Goal: Find contact information: Obtain details needed to contact an individual or organization

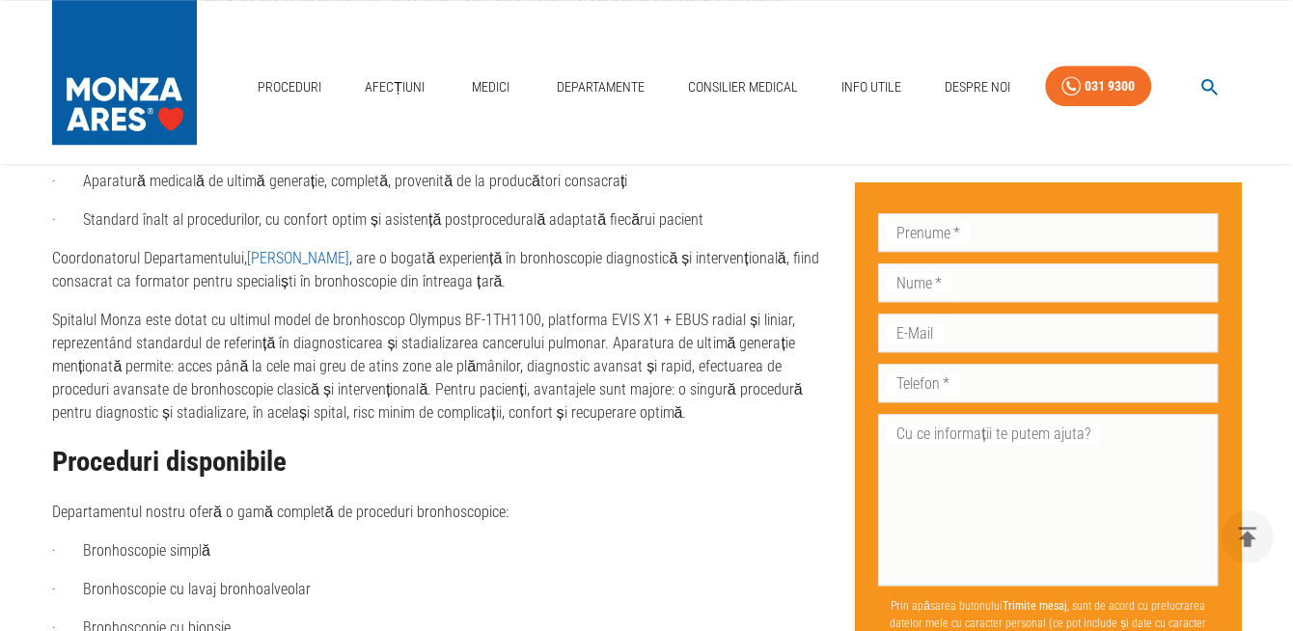
scroll to position [869, 0]
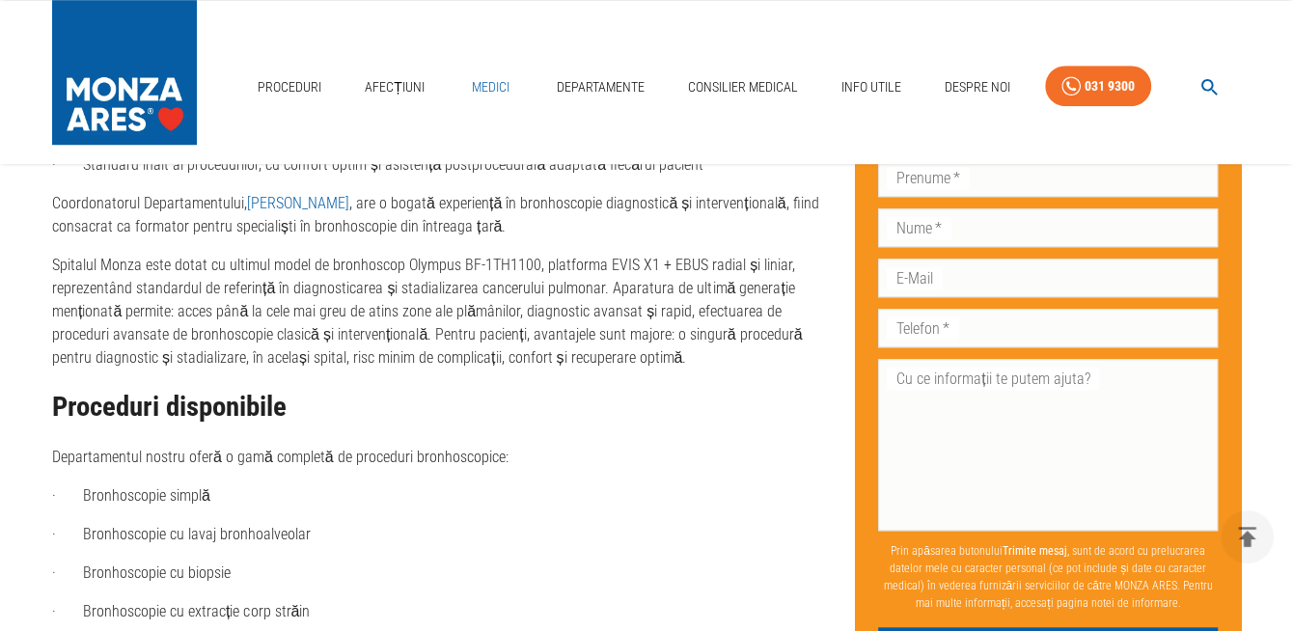
click at [477, 85] on link "Medici" at bounding box center [490, 88] width 62 height 40
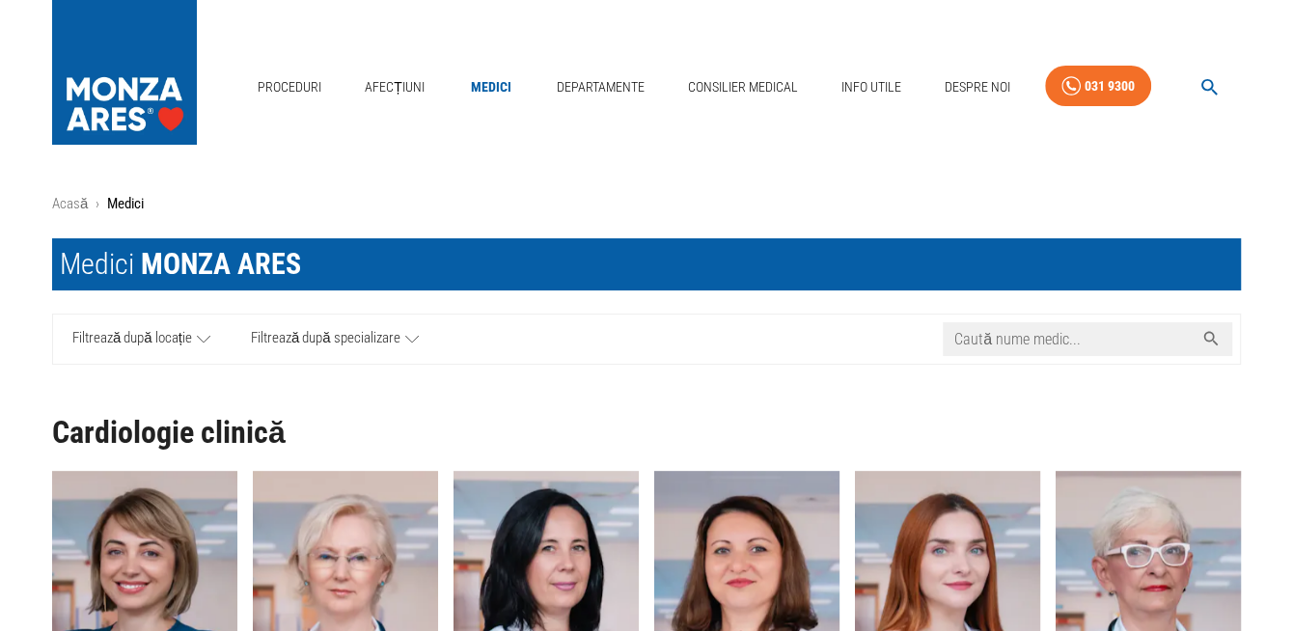
click at [1019, 339] on input "Caută nume medic..." at bounding box center [1068, 339] width 251 height 34
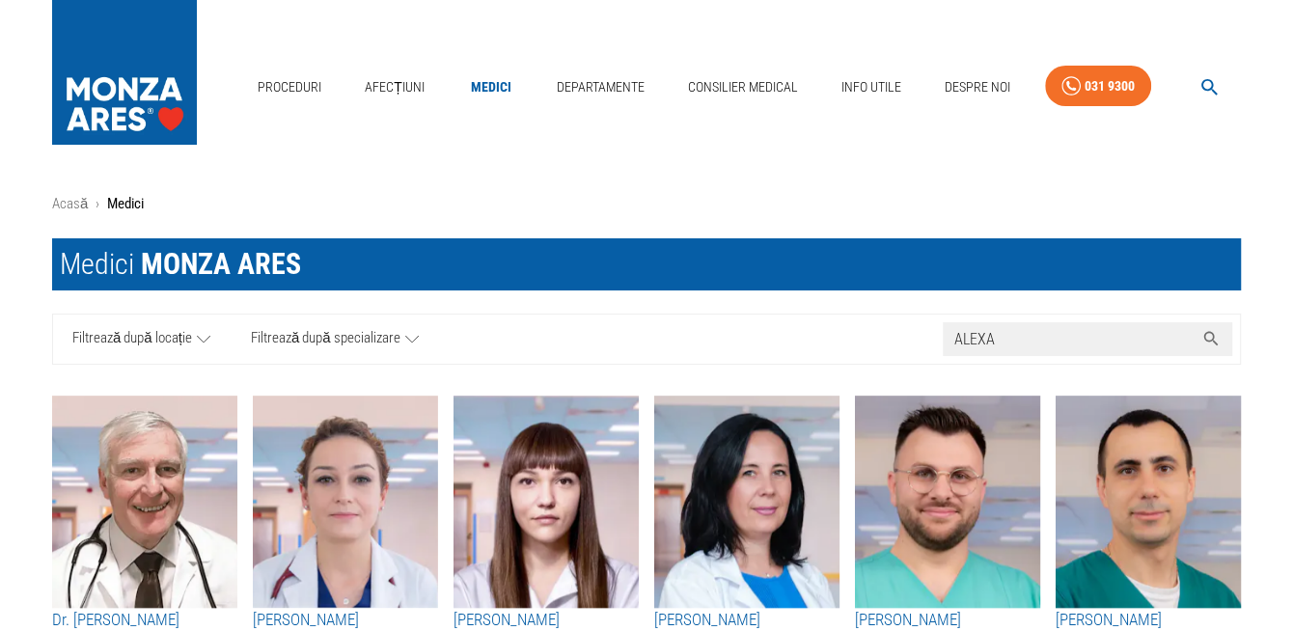
click at [1210, 336] on icon at bounding box center [1211, 338] width 19 height 19
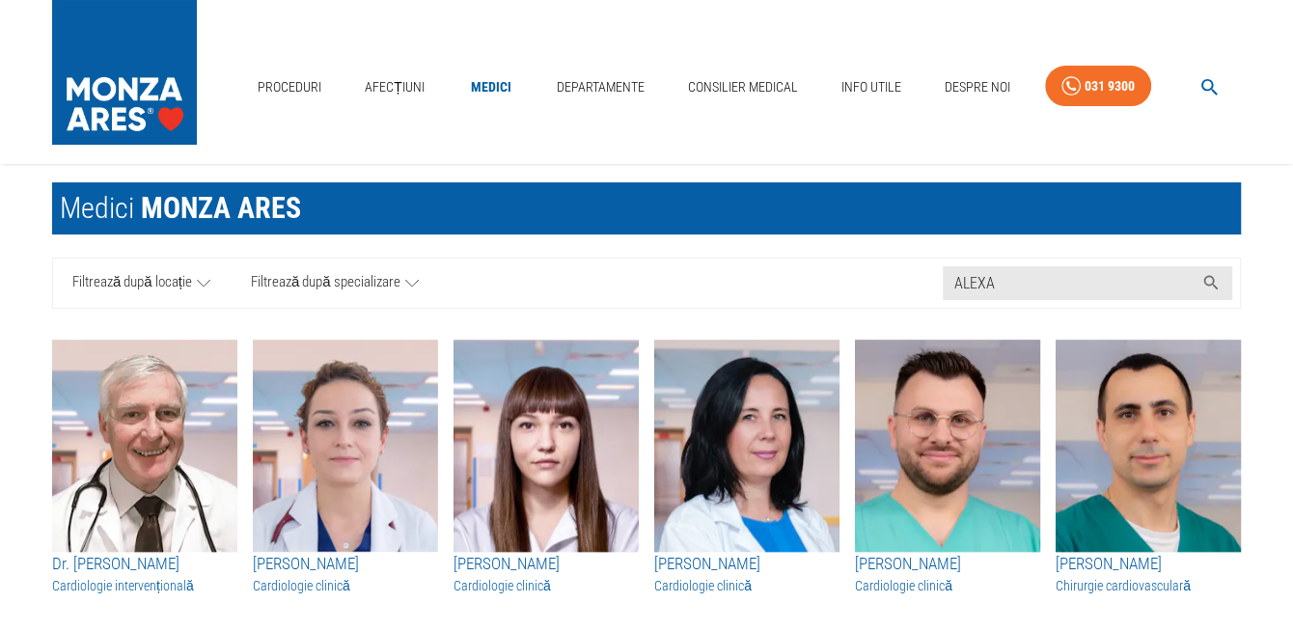
scroll to position [49, 0]
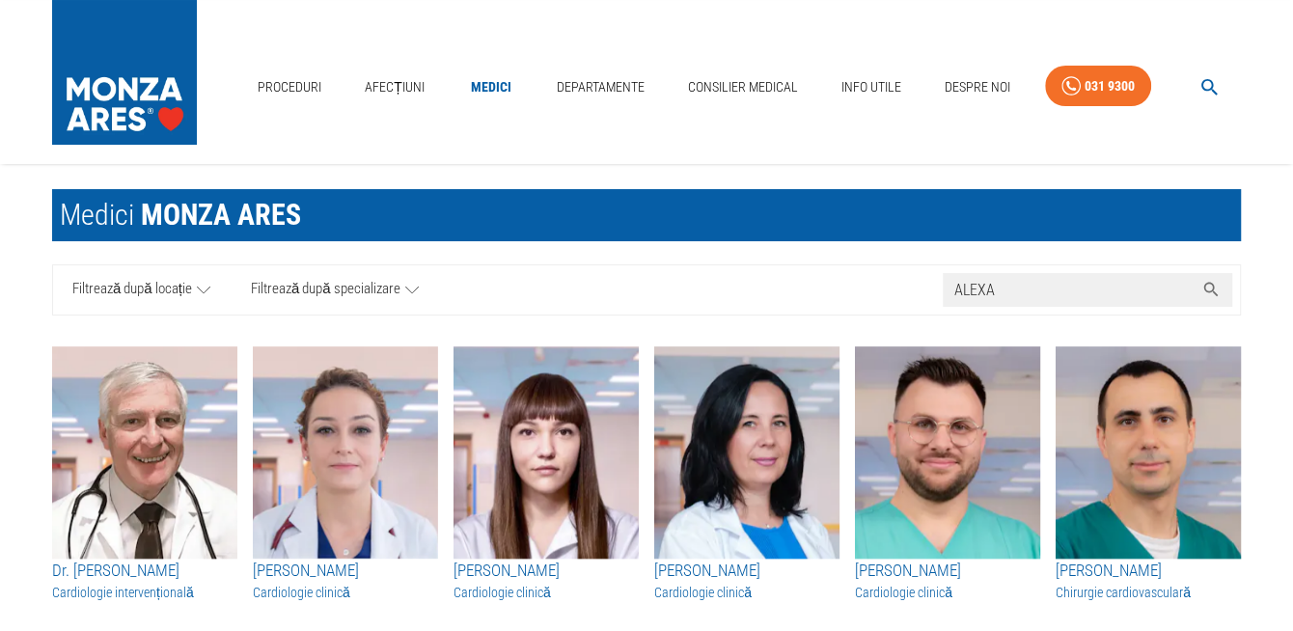
click at [956, 288] on input "ALEXA" at bounding box center [1068, 290] width 251 height 34
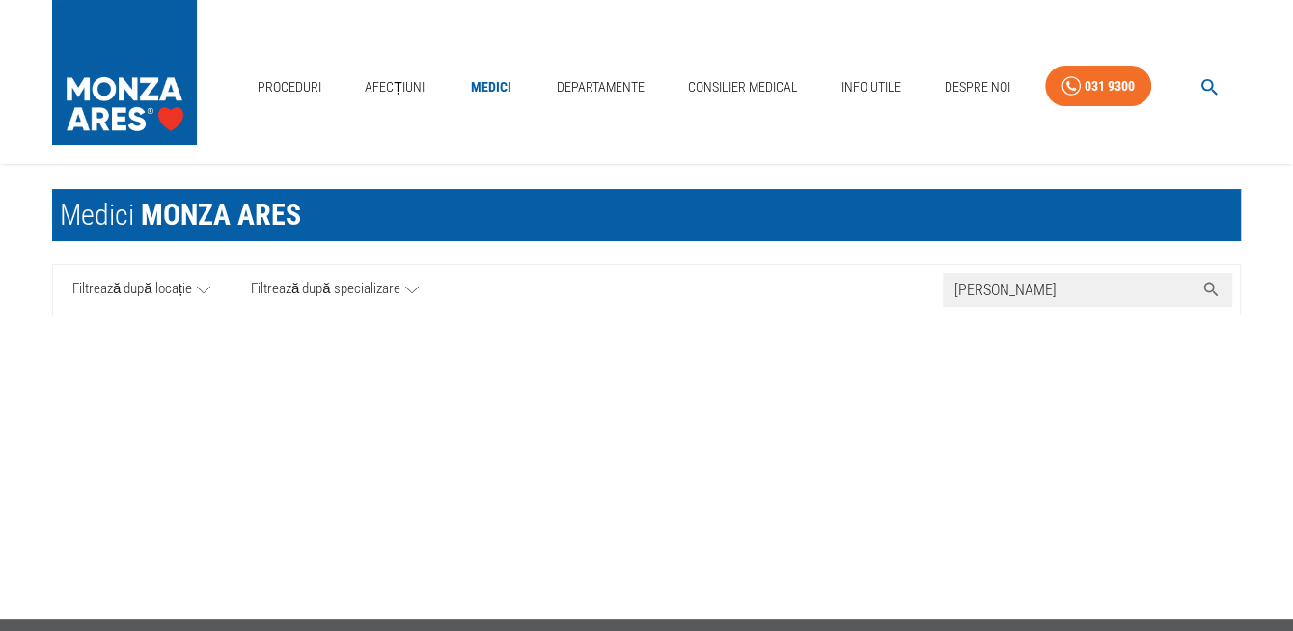
drag, startPoint x: 994, startPoint y: 285, endPoint x: 1044, endPoint y: 286, distance: 50.2
click at [1044, 286] on input "[PERSON_NAME]" at bounding box center [1068, 290] width 251 height 34
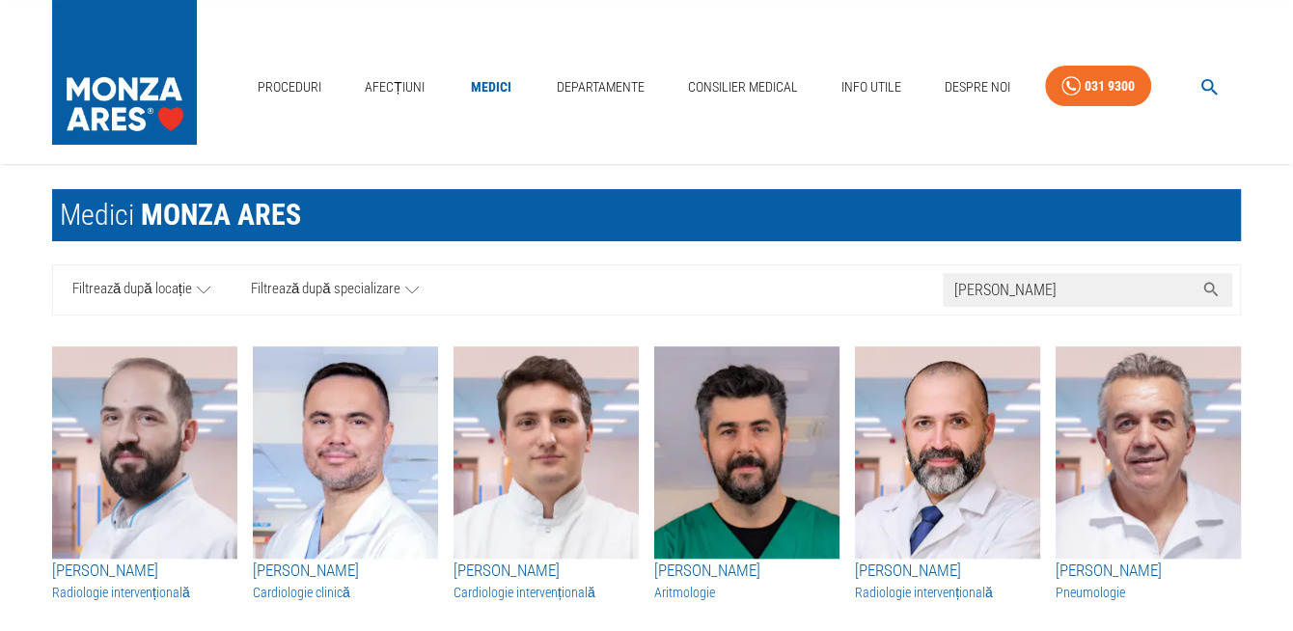
type input "[PERSON_NAME]"
click at [1130, 451] on img "button" at bounding box center [1148, 452] width 185 height 212
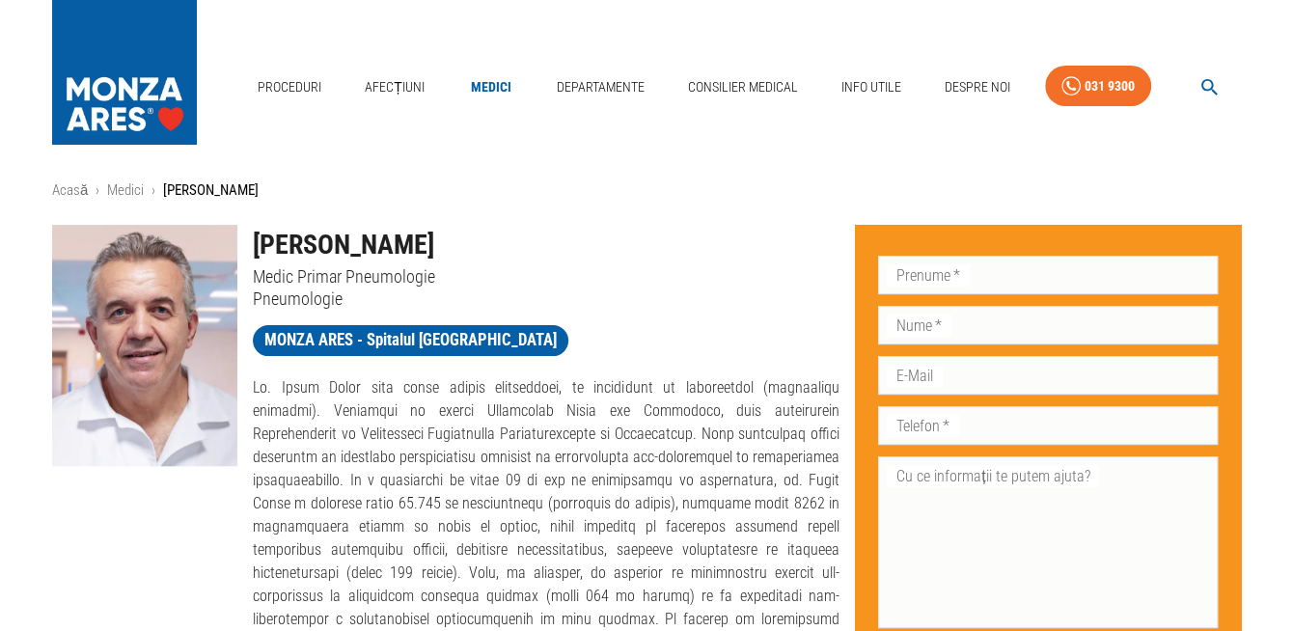
scroll to position [10, 0]
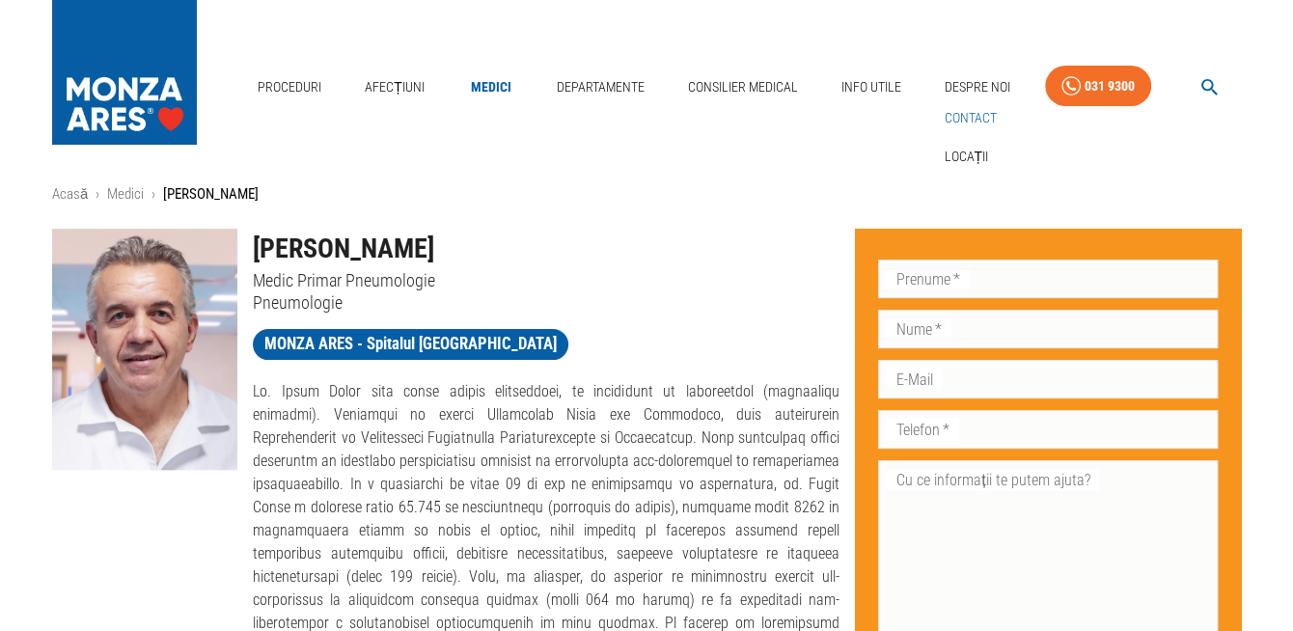
click at [958, 117] on link "Contact" at bounding box center [970, 118] width 60 height 32
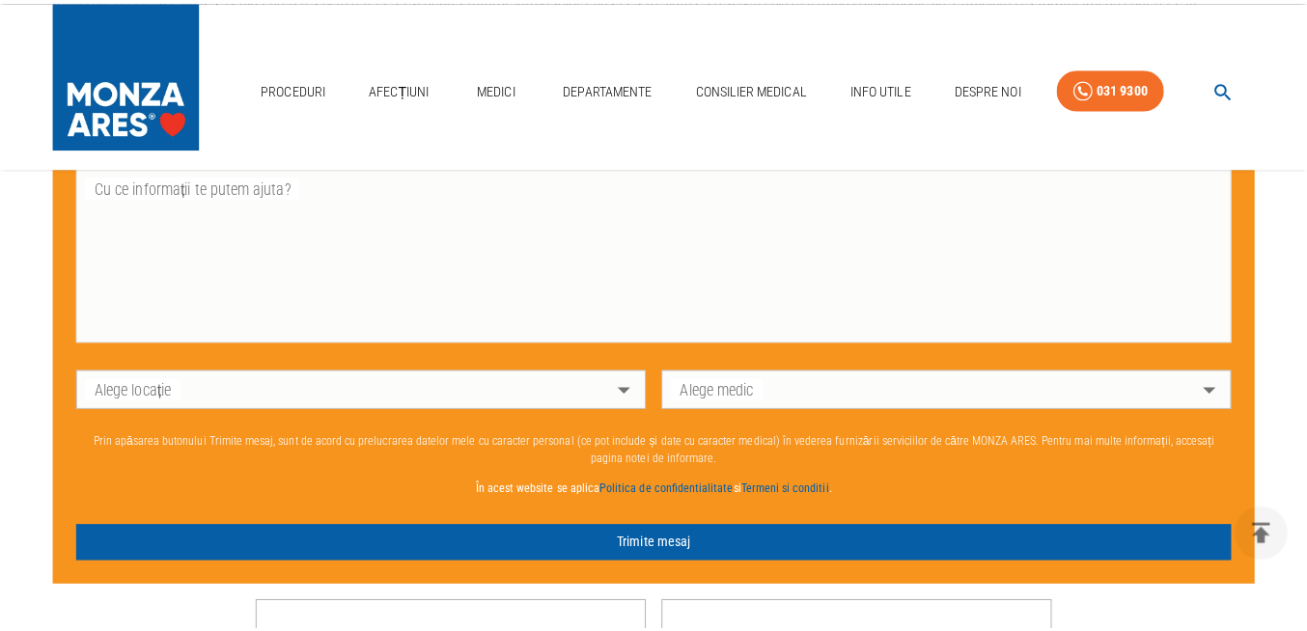
scroll to position [1137, 0]
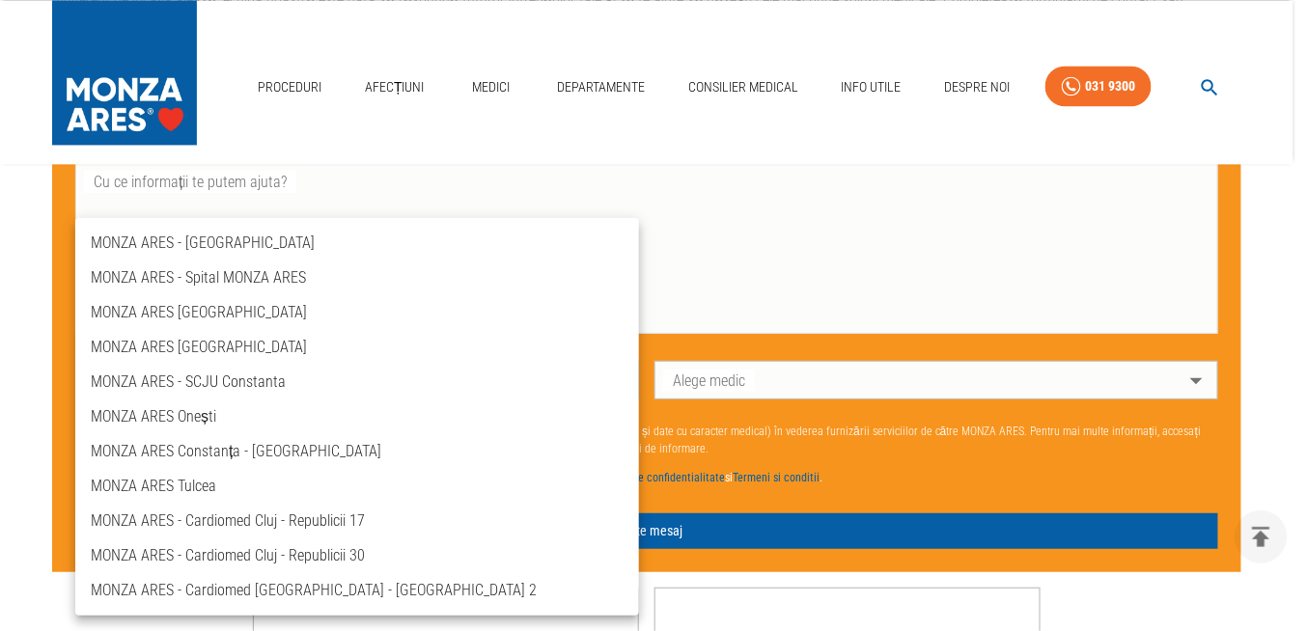
click at [614, 380] on body "Proceduri Afecțiuni Medici Departamente Consilier Medical Info Utile Despre Noi…" at bounding box center [653, 9] width 1307 height 2292
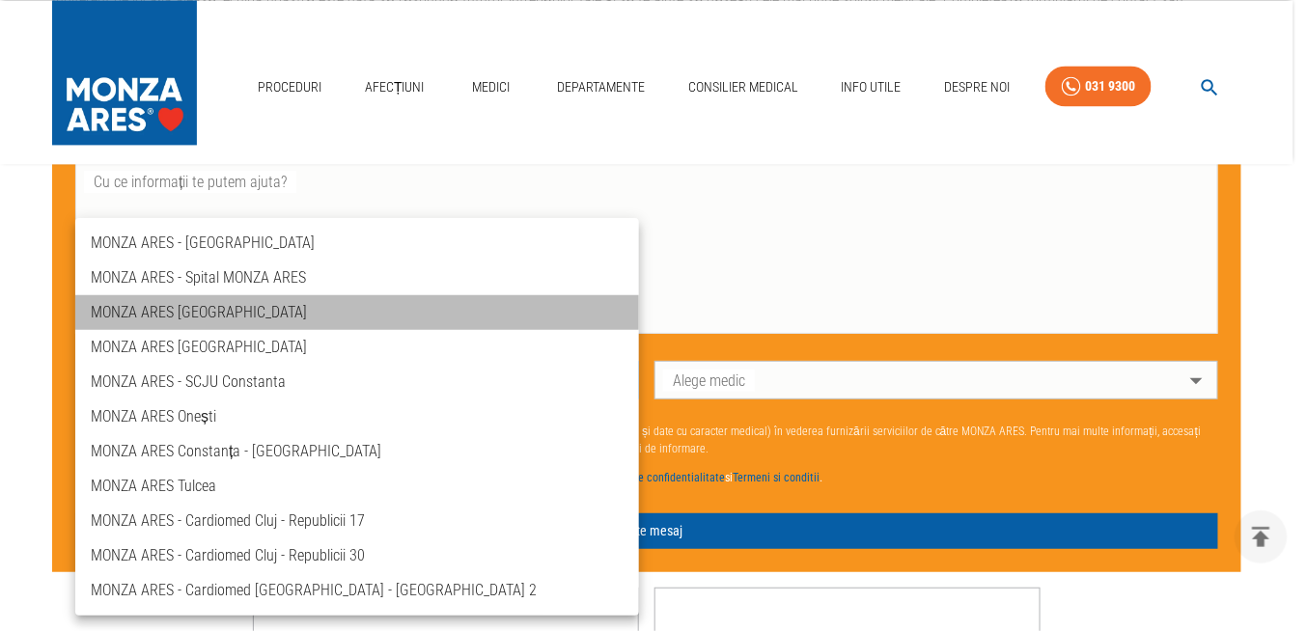
click at [132, 310] on li "MONZA ARES [GEOGRAPHIC_DATA]" at bounding box center [357, 312] width 564 height 35
type input "spitalul-[GEOGRAPHIC_DATA]"
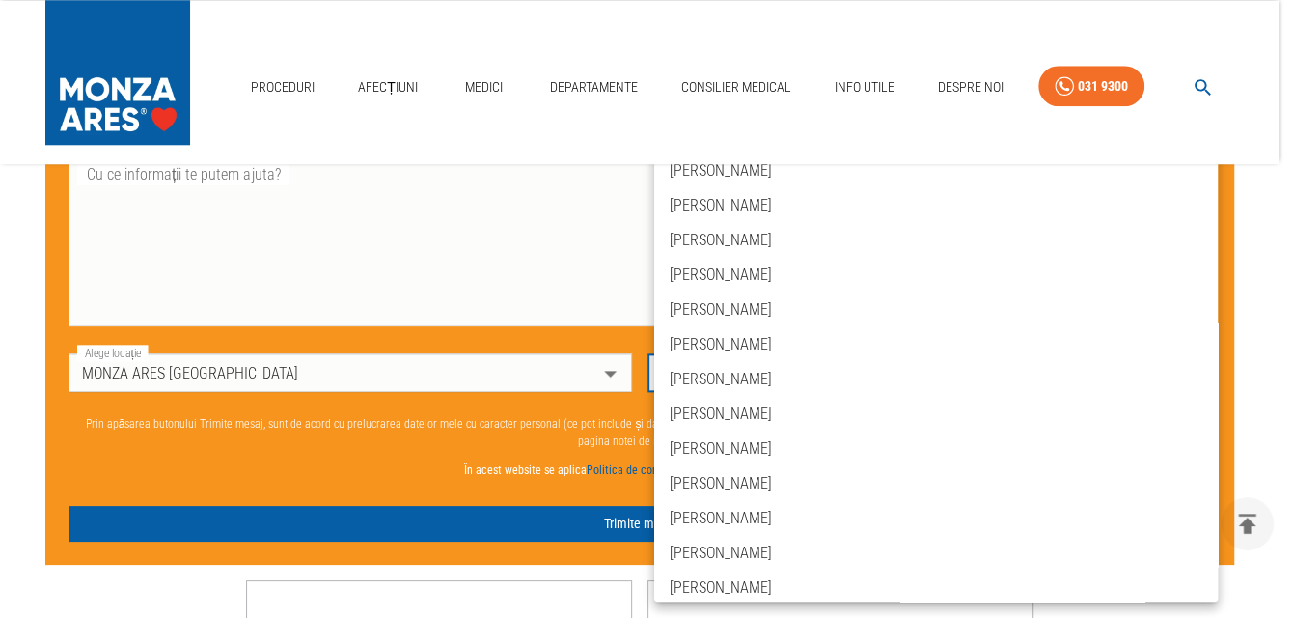
click at [1199, 382] on body "Proceduri Afecțiuni Medici Departamente Consilier Medical Info Utile Despre Noi…" at bounding box center [646, 5] width 1293 height 2284
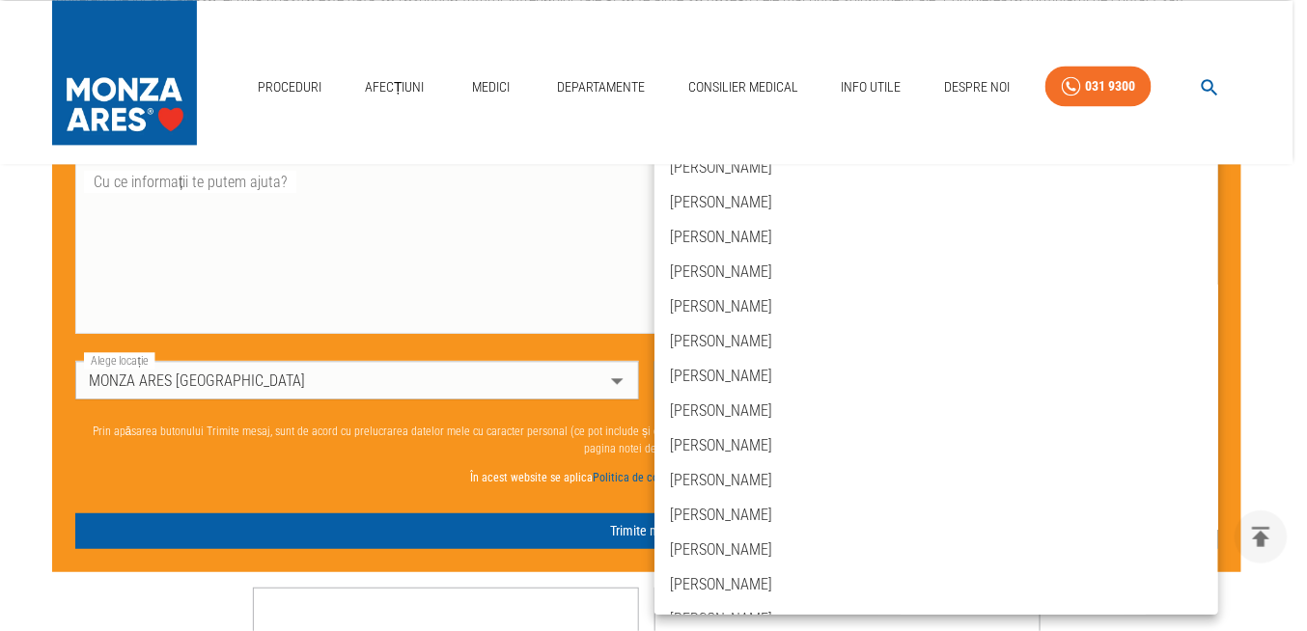
scroll to position [0, 0]
click at [1276, 201] on div at bounding box center [653, 315] width 1307 height 631
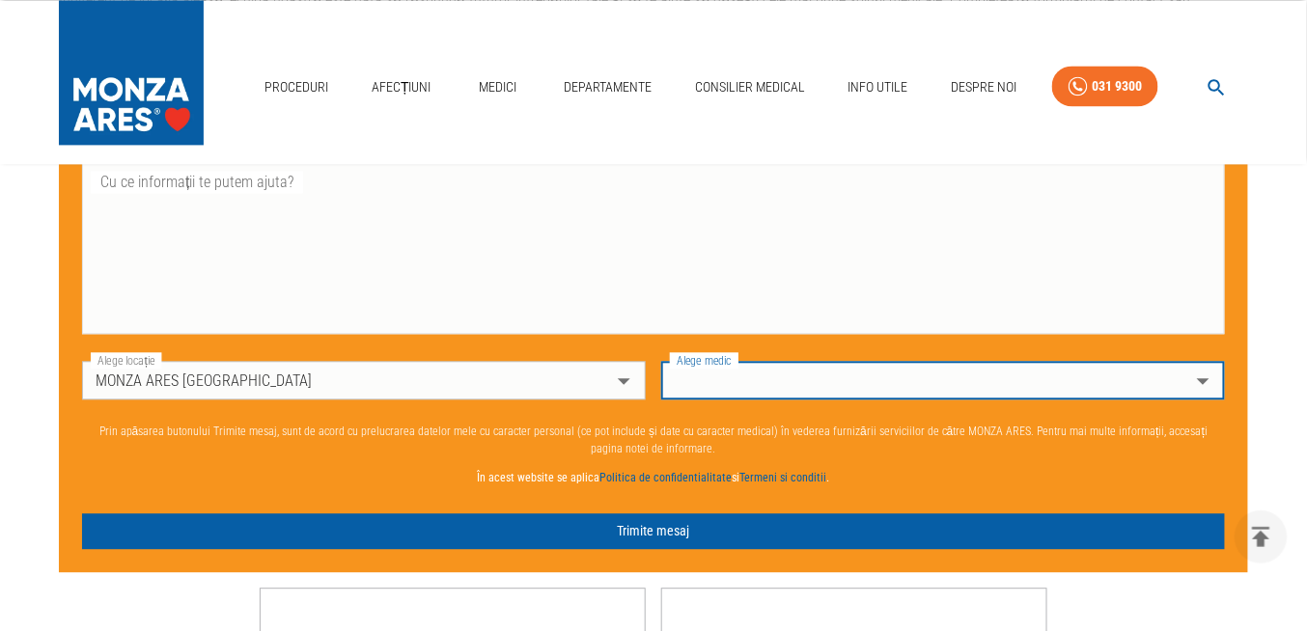
click at [1199, 382] on body "Proceduri Afecțiuni Medici Departamente Consilier Medical Info Utile Despre Noi…" at bounding box center [653, 9] width 1307 height 2292
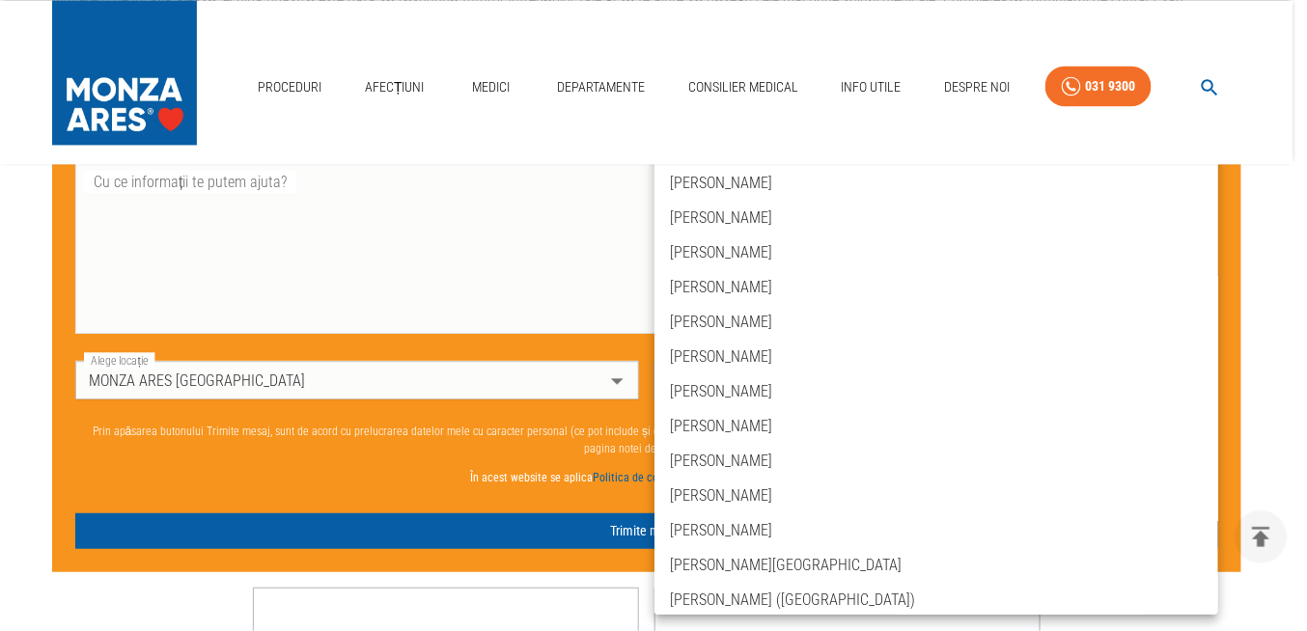
scroll to position [1286, 0]
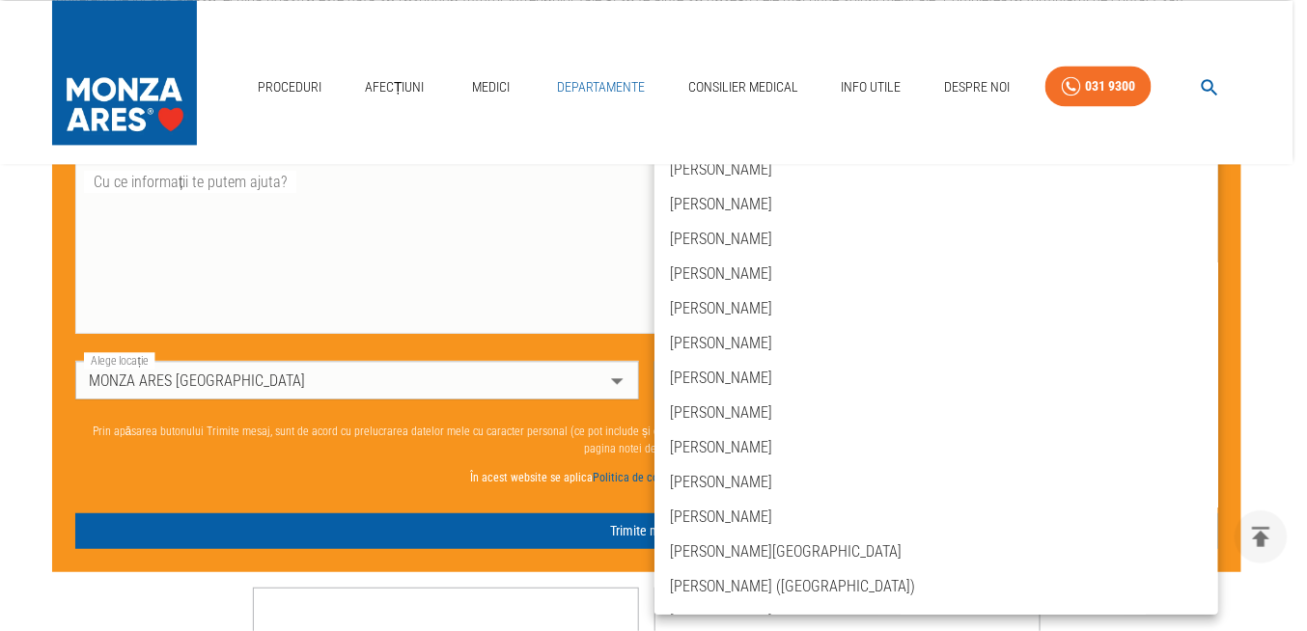
click at [594, 86] on link "Departamente" at bounding box center [600, 88] width 103 height 40
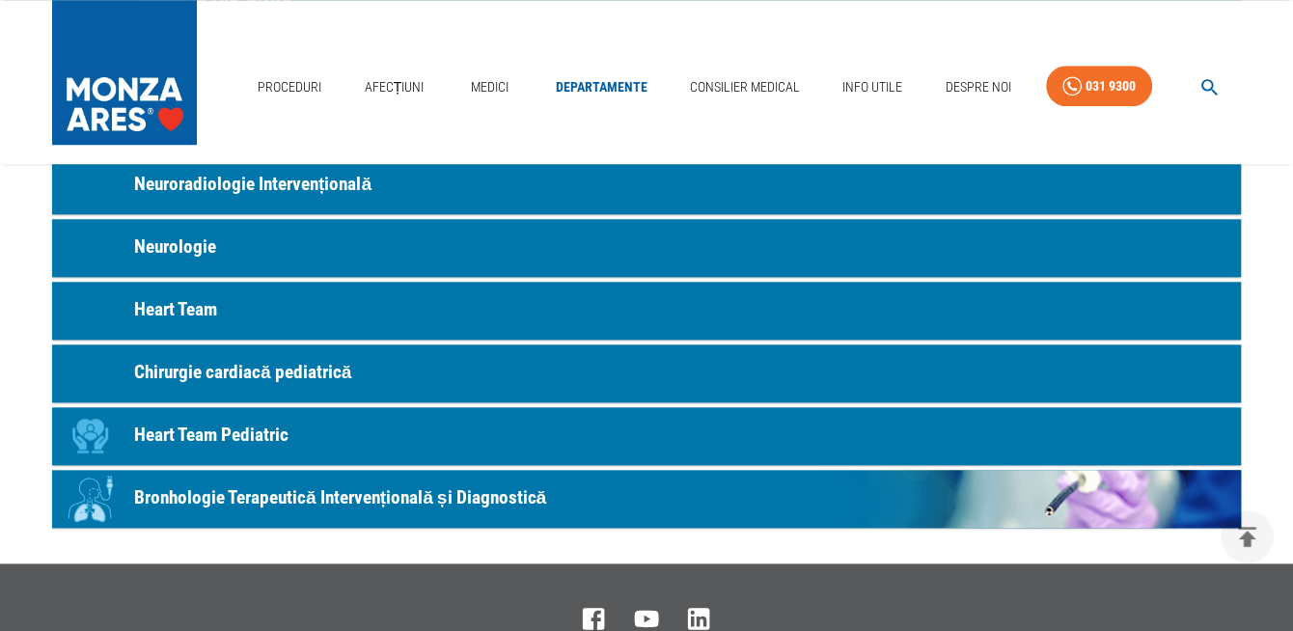
scroll to position [1116, 0]
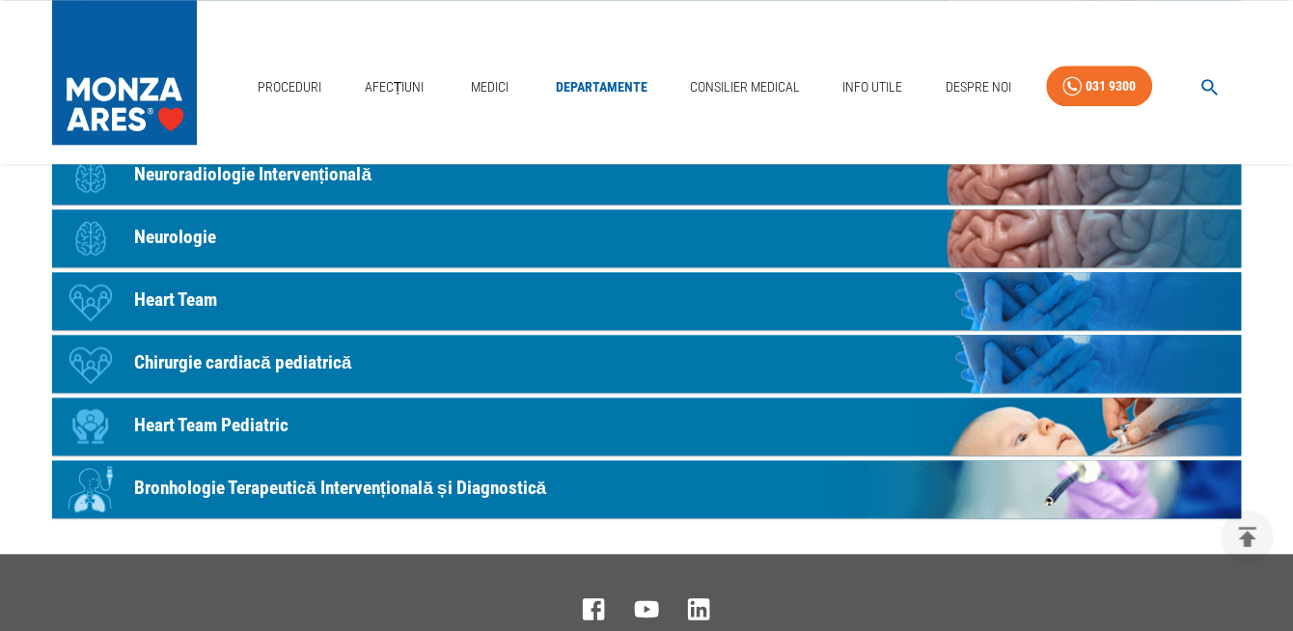
click at [428, 495] on p "Bronhologie Terapeutică Intervențională și Diagnostică" at bounding box center [340, 489] width 412 height 28
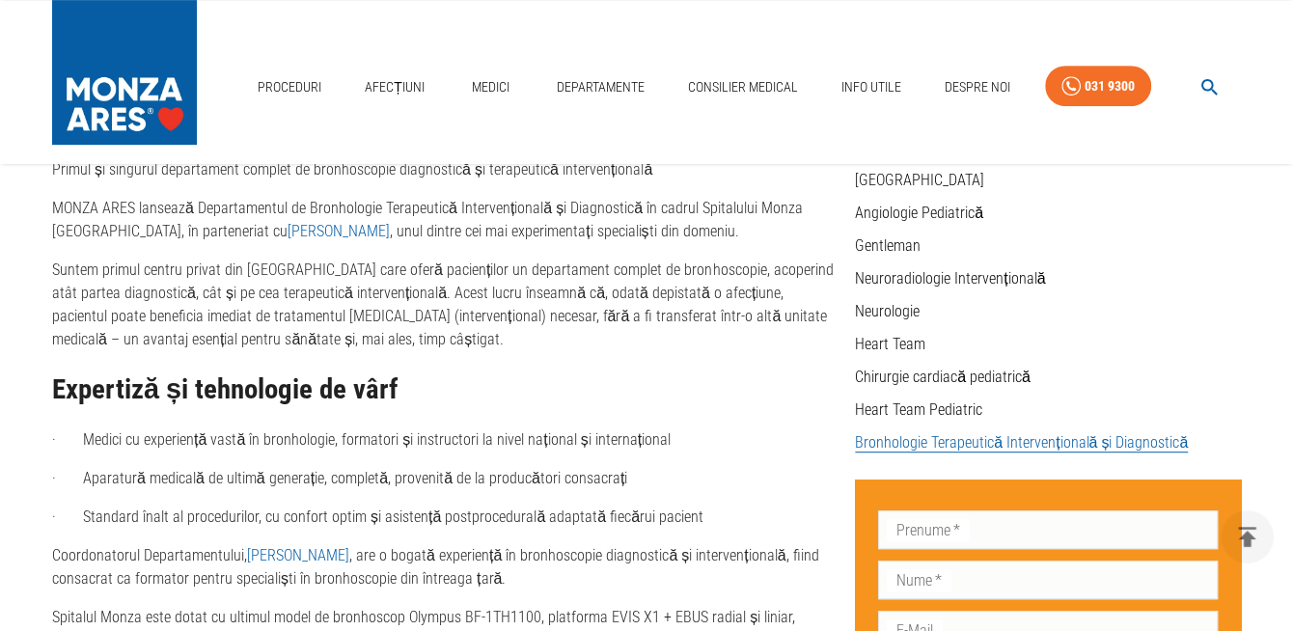
scroll to position [528, 0]
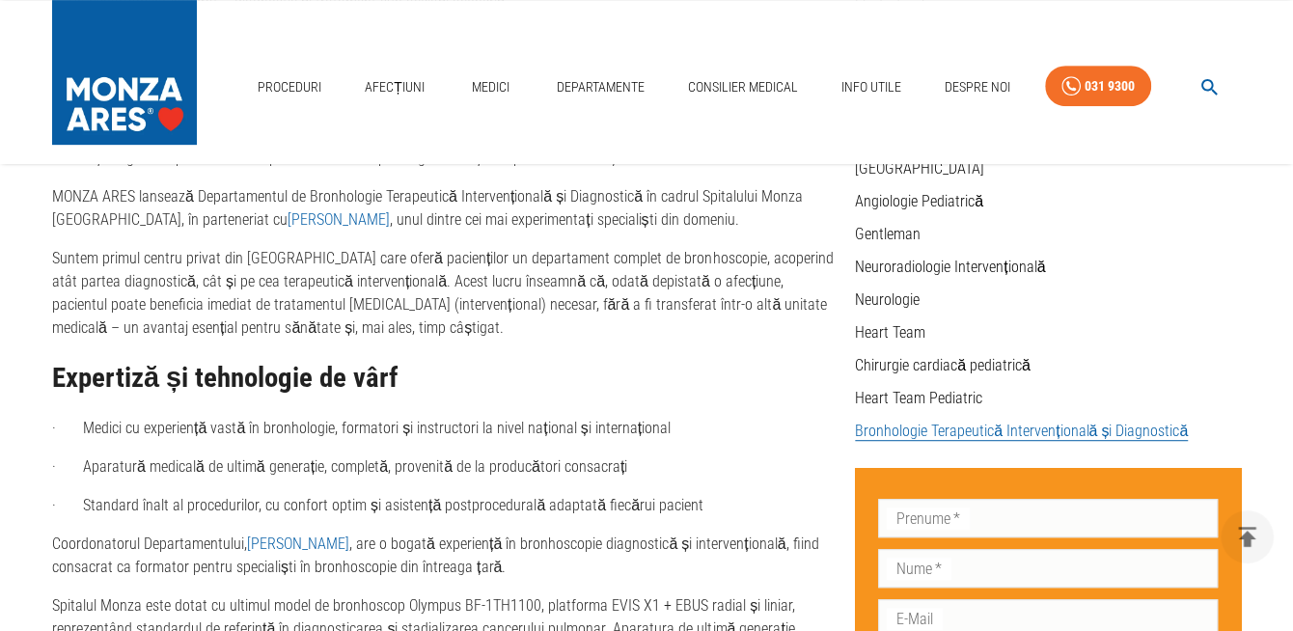
click at [288, 219] on link "[PERSON_NAME]" at bounding box center [339, 219] width 102 height 18
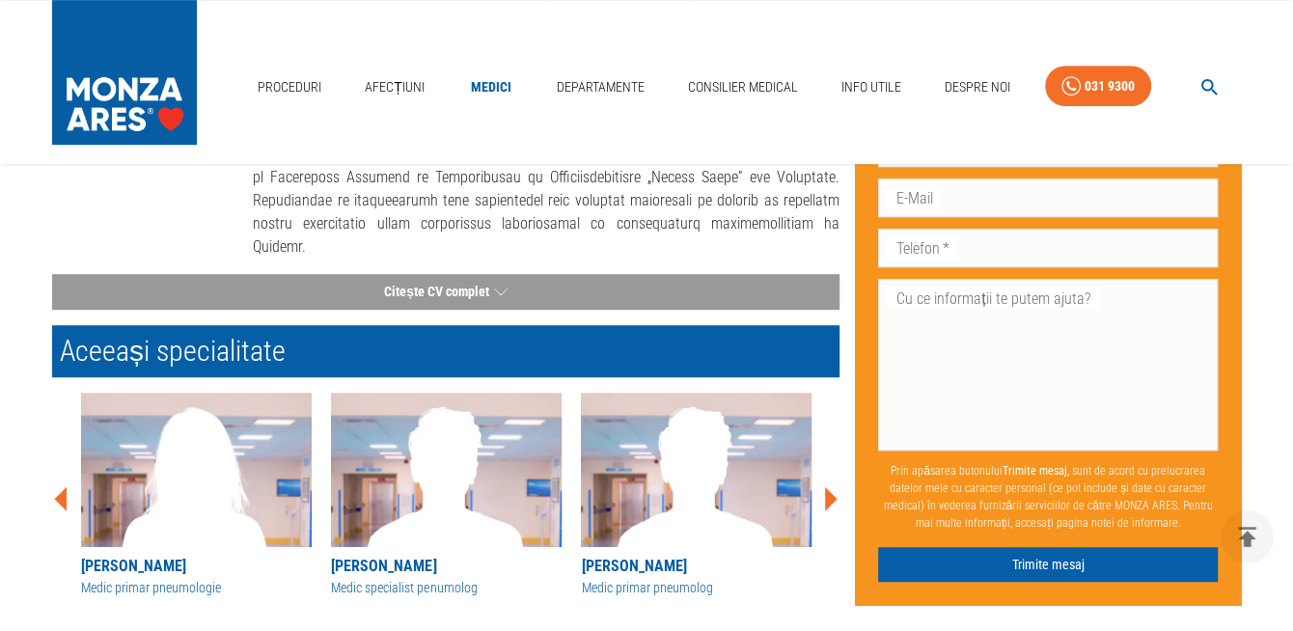
scroll to position [622, 0]
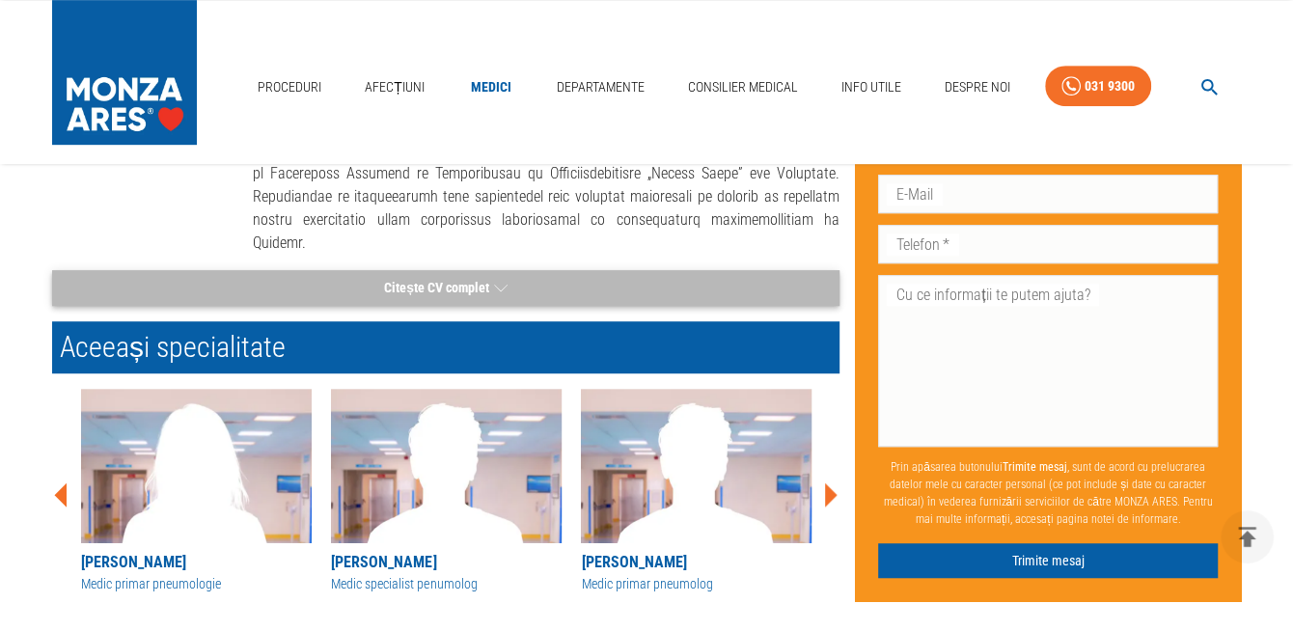
click at [498, 276] on icon "button" at bounding box center [501, 288] width 14 height 24
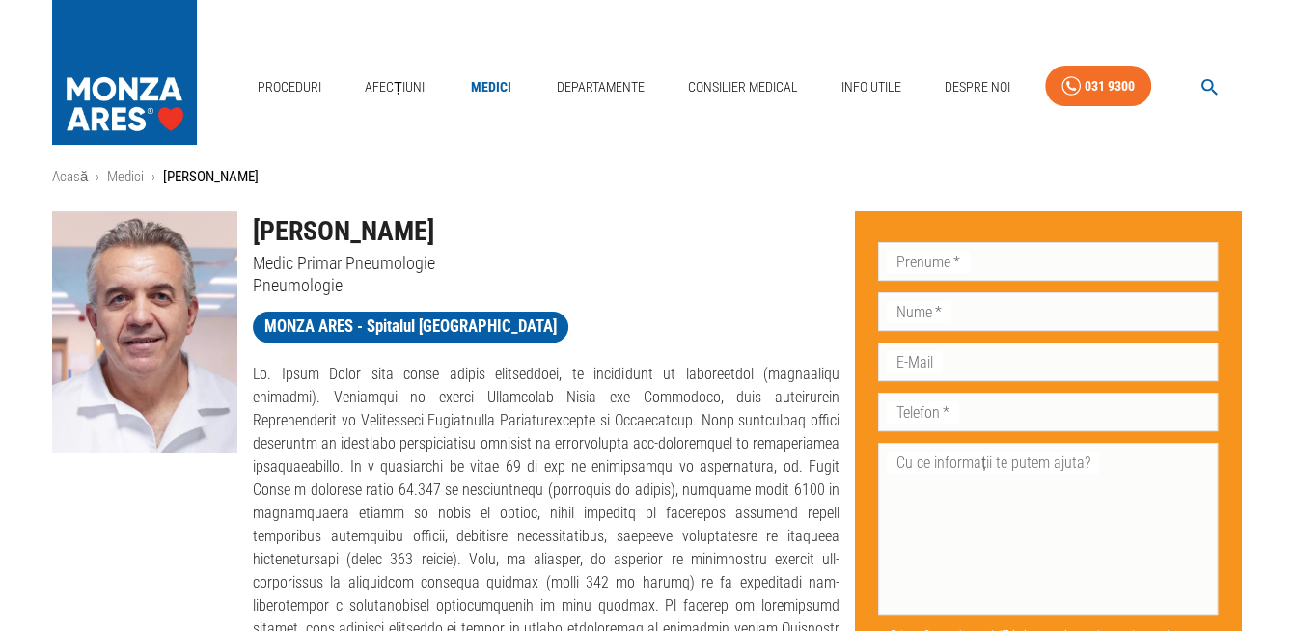
scroll to position [0, 0]
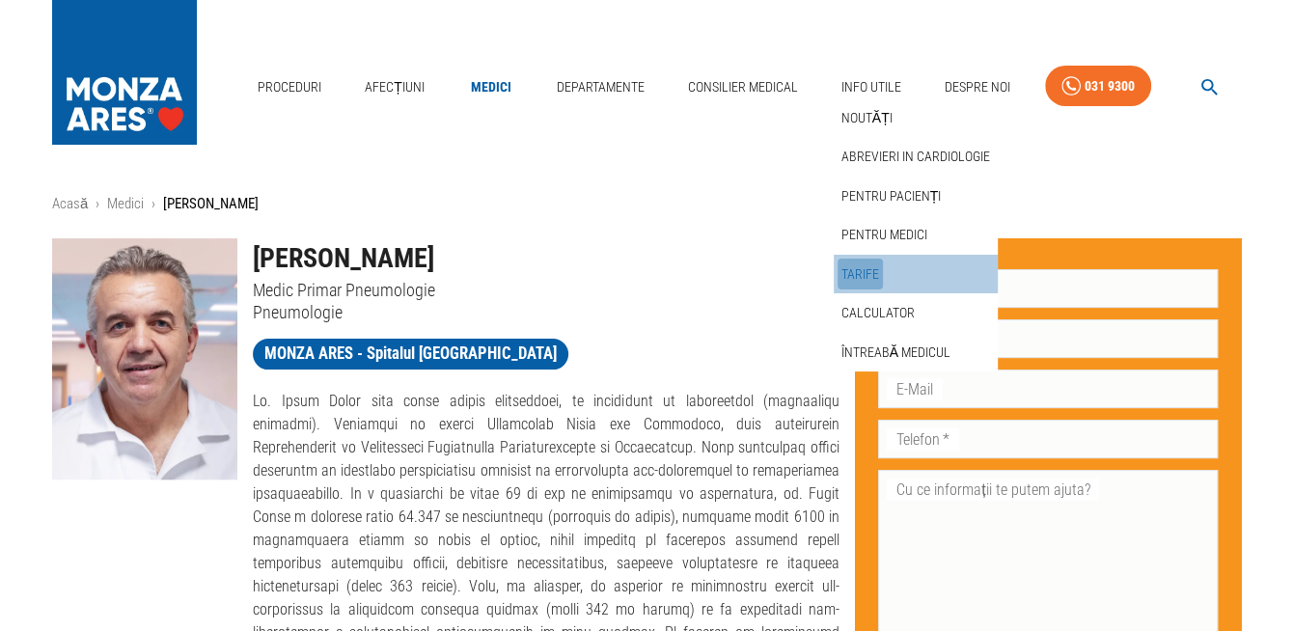
click at [862, 269] on link "Tarife" at bounding box center [860, 275] width 45 height 32
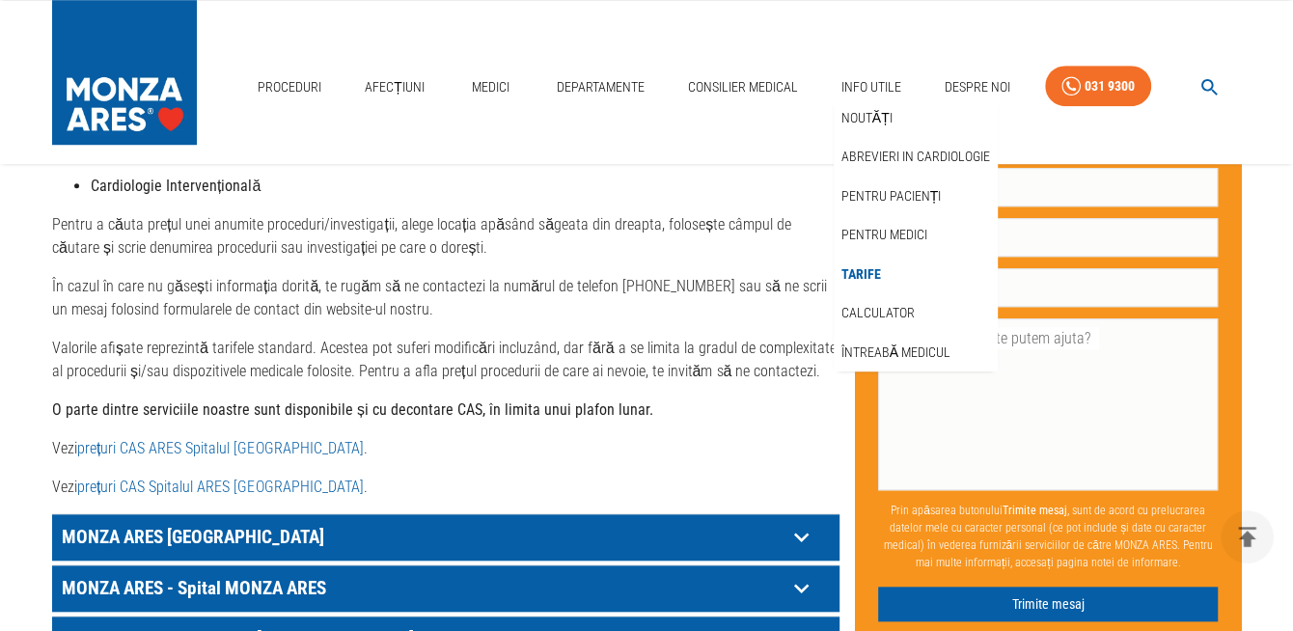
scroll to position [867, 0]
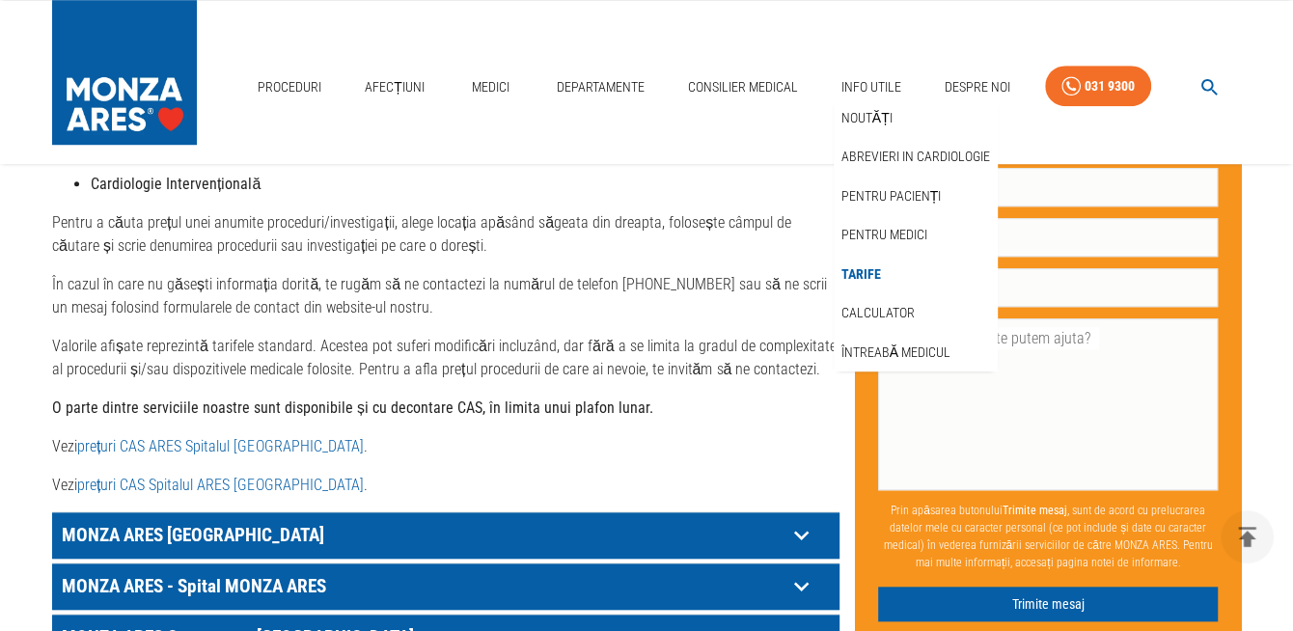
click at [100, 437] on link "prețuri CAS ARES Spitalul Monza" at bounding box center [220, 446] width 286 height 18
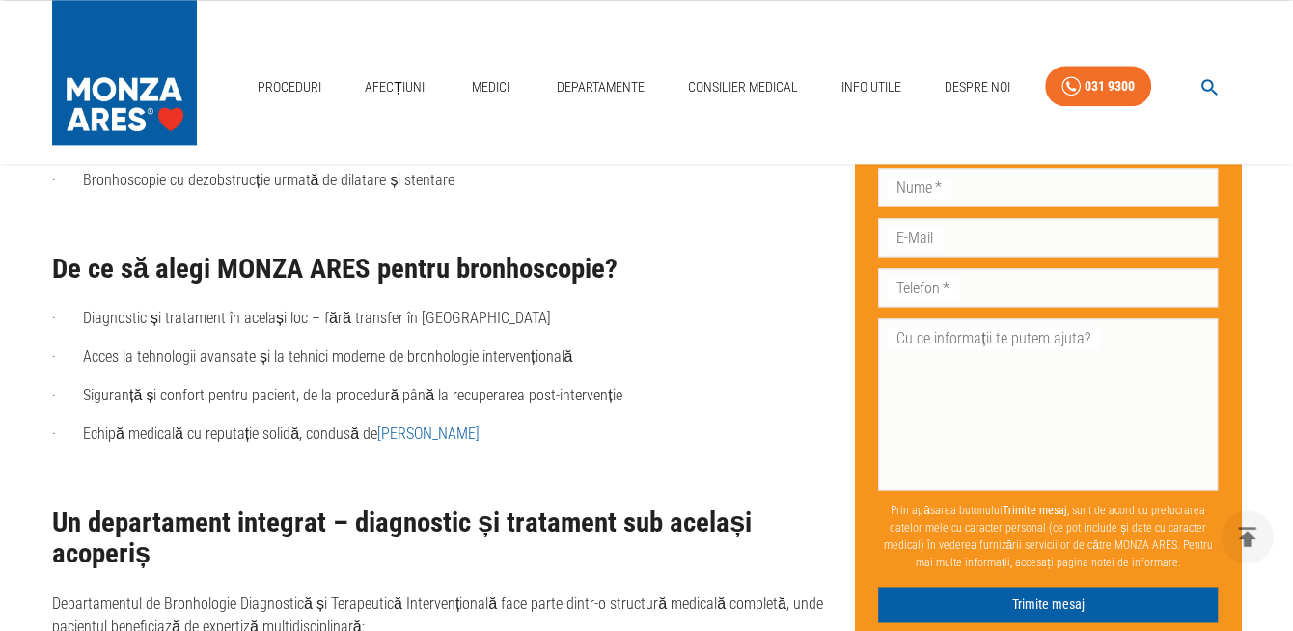
scroll to position [1586, 0]
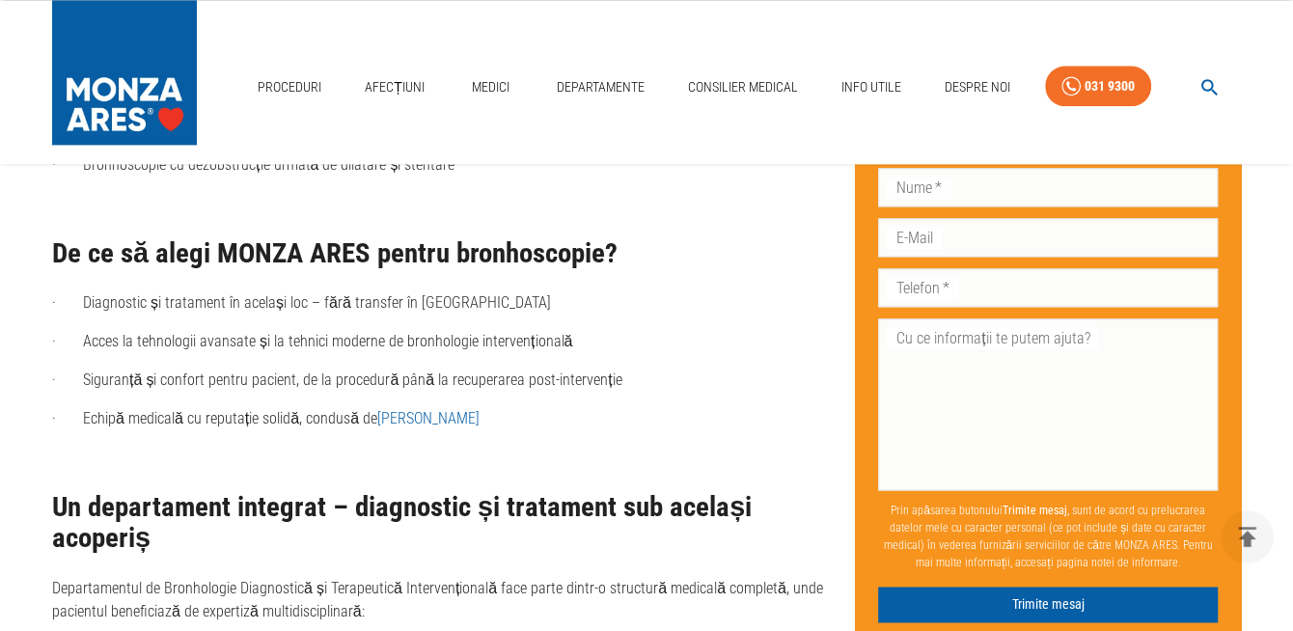
click at [403, 420] on link "[PERSON_NAME]" at bounding box center [428, 418] width 102 height 18
